Goal: Complete application form

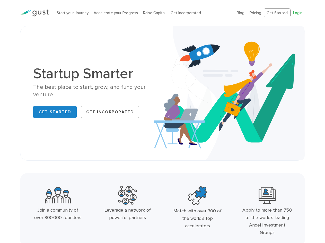
click at [297, 15] on link "Login" at bounding box center [298, 13] width 9 height 5
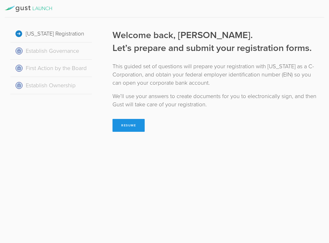
click at [128, 128] on button "Resume" at bounding box center [129, 125] width 32 height 13
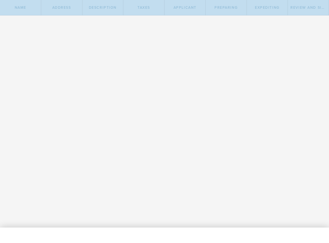
type input "Boother"
select select "inc."
checkbox input "true"
type input "Boother"
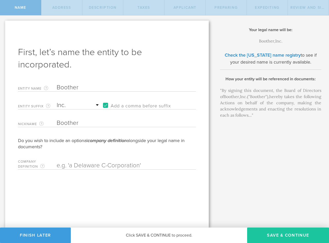
click at [275, 234] on button "Save & Continue" at bounding box center [288, 235] width 82 height 15
type input "[STREET_ADDRESS][PERSON_NAME]"
type input "#650"
type input "[GEOGRAPHIC_DATA]"
select select "FL"
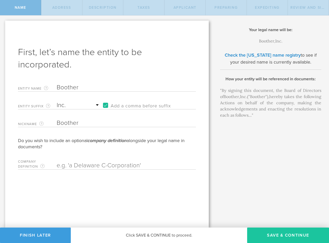
type input "33602"
checkbox input "true"
type input "Hillsborough"
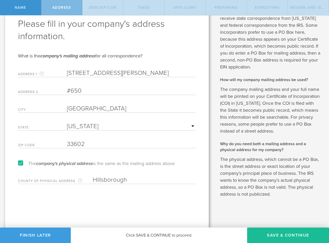
scroll to position [29, 0]
click at [273, 232] on button "Save & Continue" at bounding box center [288, 235] width 82 height 15
select select "other"
type input "Marketplace"
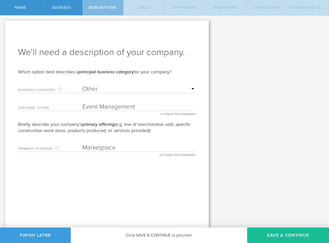
click at [273, 233] on button "Save & Continue" at bounding box center [288, 235] width 82 height 15
type input "0"
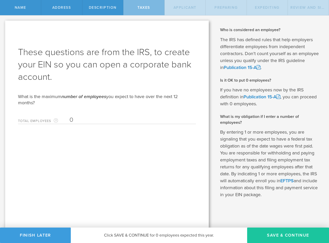
click at [282, 231] on button "Save & Continue" at bounding box center [288, 235] width 82 height 15
type input "Boother"
type input "CEO"
type input "[PHONE_NUMBER]"
radio input "true"
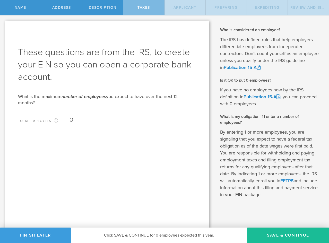
select select "US"
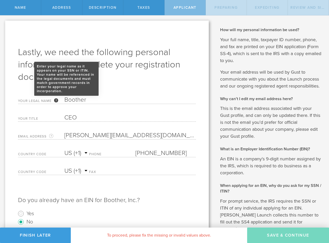
drag, startPoint x: 85, startPoint y: 102, endPoint x: 55, endPoint y: 99, distance: 29.7
click at [55, 99] on div "Your Legal Name Enter your legal name as it appears on your SSN or ITIN. Your n…" at bounding box center [107, 99] width 178 height 11
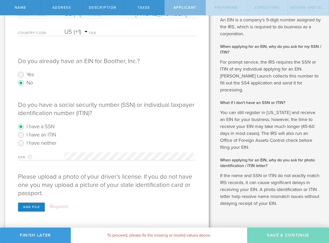
scroll to position [149, 0]
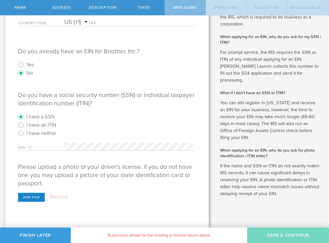
type input "[PERSON_NAME]"
click at [37, 196] on div "Add file" at bounding box center [31, 197] width 27 height 9
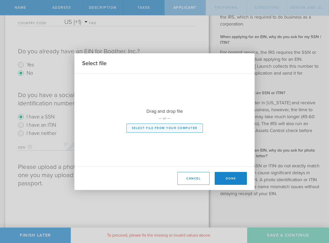
click at [155, 129] on button "Select file from your computer" at bounding box center [165, 128] width 77 height 9
type input "C:\fakepath\[DATE] 23-52.pdf"
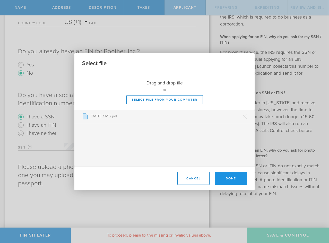
click at [229, 179] on button "Done" at bounding box center [231, 178] width 32 height 13
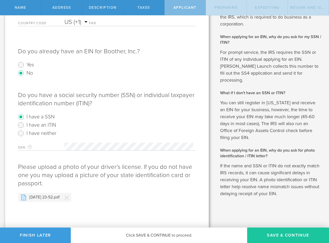
click at [289, 235] on button "Save & Continue" at bounding box center [288, 235] width 82 height 15
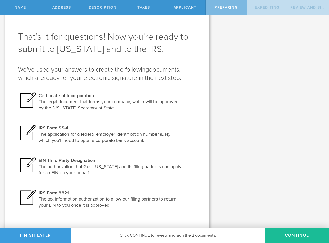
scroll to position [23, 0]
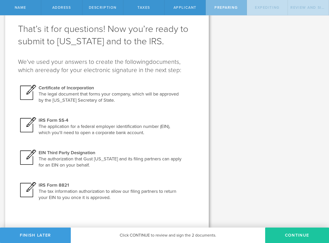
click at [292, 232] on button "Continue" at bounding box center [297, 235] width 64 height 15
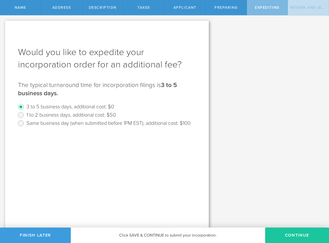
click at [296, 231] on button "Continue" at bounding box center [297, 235] width 64 height 15
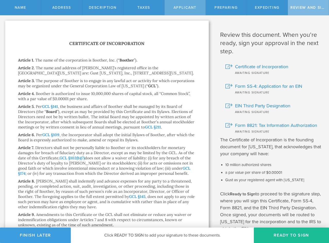
click at [190, 8] on span "Applicant" at bounding box center [185, 7] width 23 height 4
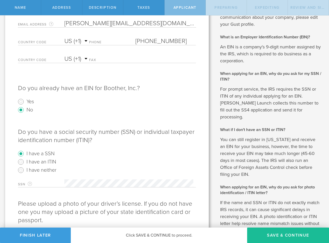
scroll to position [149, 0]
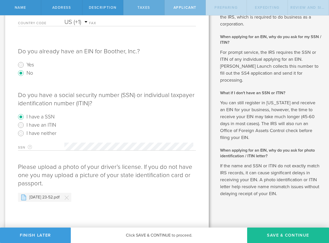
click at [136, 6] on div "Taxes" at bounding box center [143, 7] width 41 height 15
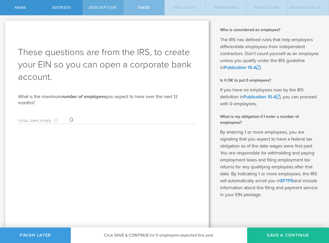
click at [108, 5] on div "Description" at bounding box center [102, 7] width 41 height 15
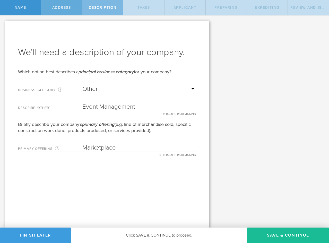
click at [71, 7] on span "Address" at bounding box center [61, 7] width 19 height 4
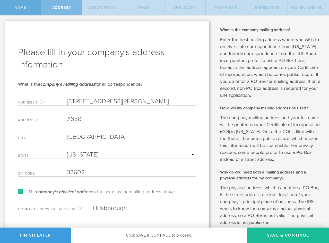
click at [15, 6] on span "Name" at bounding box center [21, 7] width 12 height 4
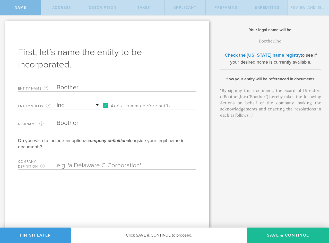
click at [299, 9] on span "Review and Sign" at bounding box center [309, 7] width 37 height 4
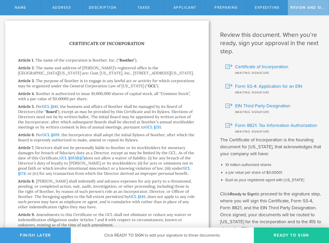
click at [283, 234] on button "Ready to Sign" at bounding box center [291, 235] width 75 height 15
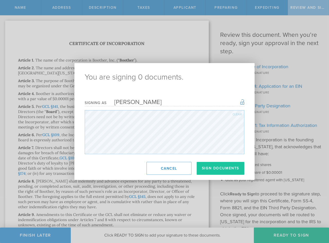
click at [225, 169] on button "Sign Documents" at bounding box center [221, 168] width 48 height 13
